Goal: Transaction & Acquisition: Book appointment/travel/reservation

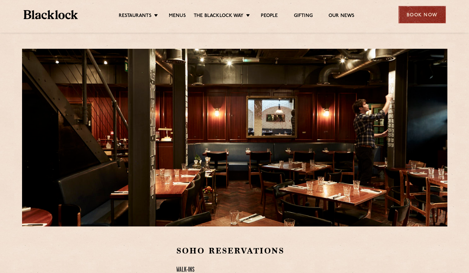
click at [410, 14] on div "Book Now" at bounding box center [421, 14] width 47 height 17
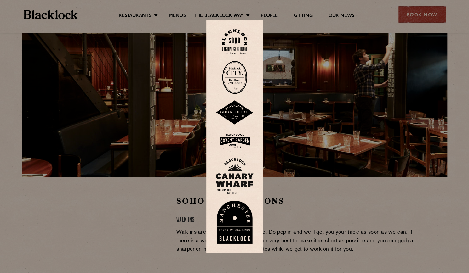
scroll to position [63, 0]
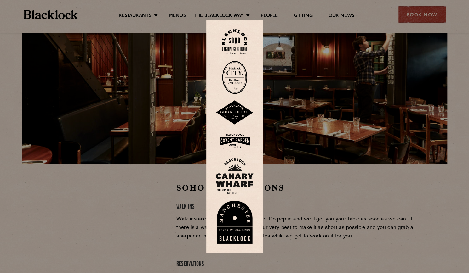
click at [240, 176] on img at bounding box center [235, 176] width 38 height 37
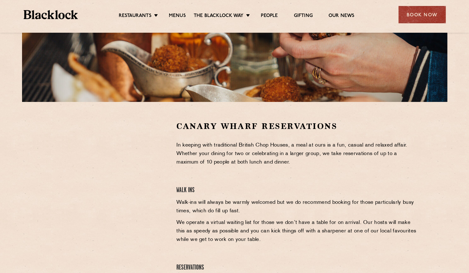
scroll to position [126, 0]
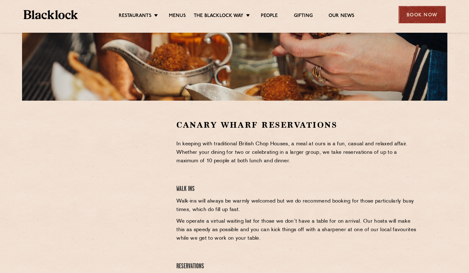
click at [411, 11] on div "Book Now" at bounding box center [421, 14] width 47 height 17
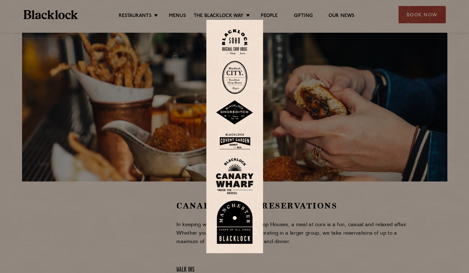
scroll to position [31, 0]
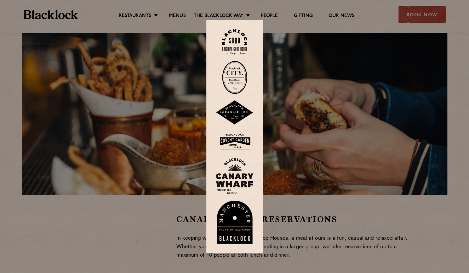
click at [307, 26] on div at bounding box center [234, 136] width 469 height 273
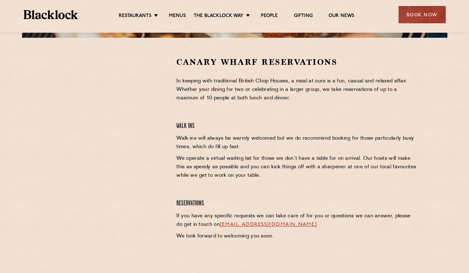
scroll to position [220, 0]
